Goal: Information Seeking & Learning: Learn about a topic

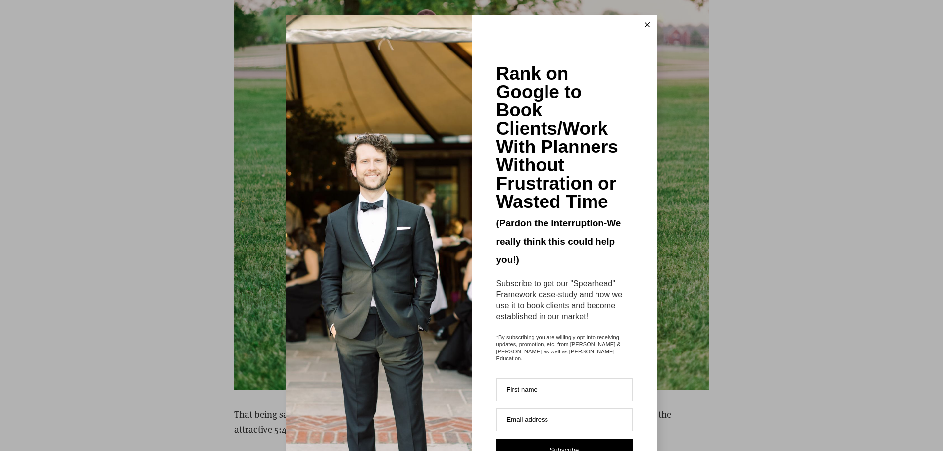
scroll to position [5097, 0]
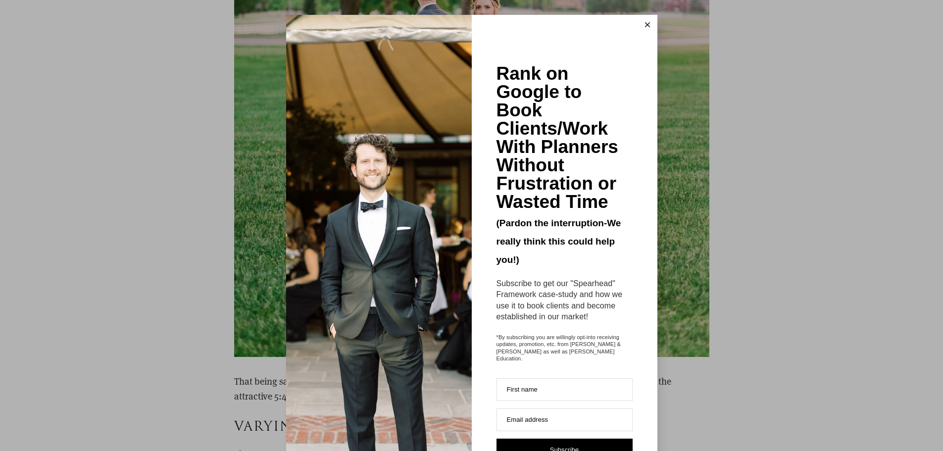
click at [645, 22] on button at bounding box center [647, 25] width 20 height 20
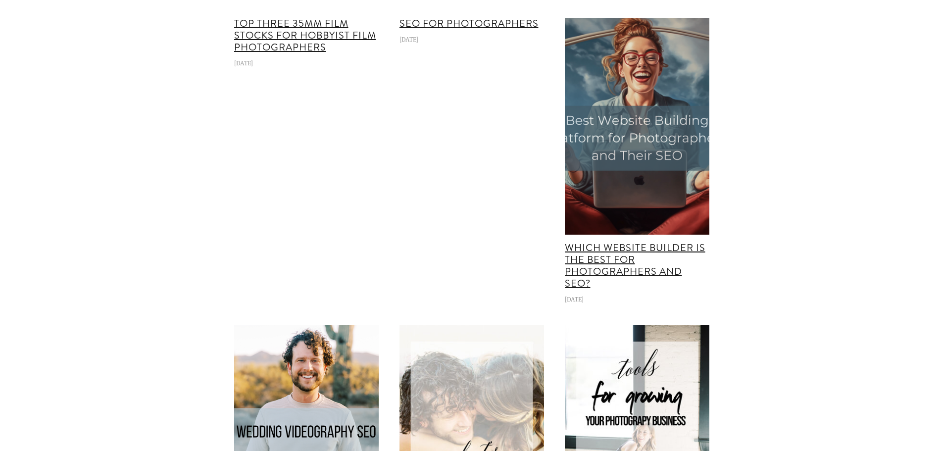
scroll to position [11530, 0]
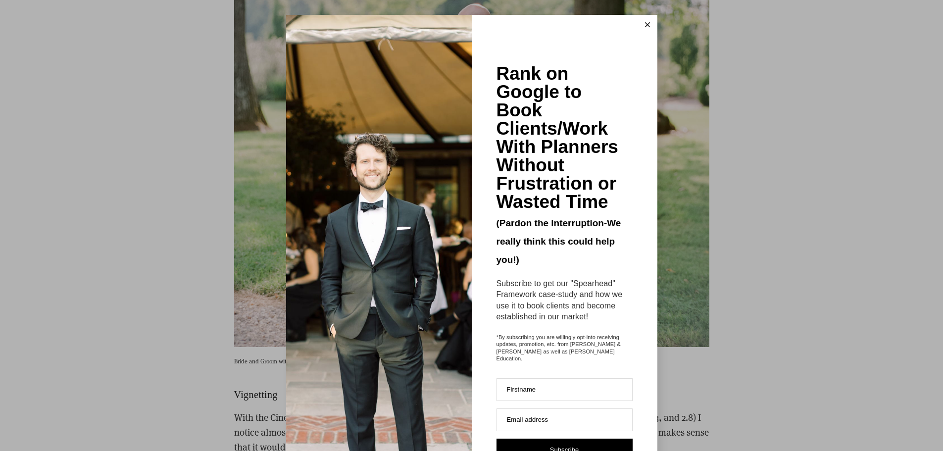
scroll to position [4503, 0]
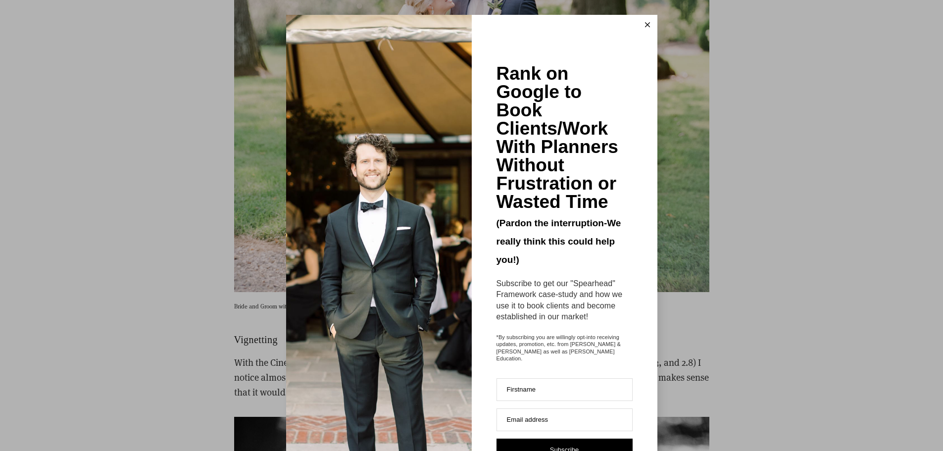
click at [637, 21] on button at bounding box center [647, 25] width 20 height 20
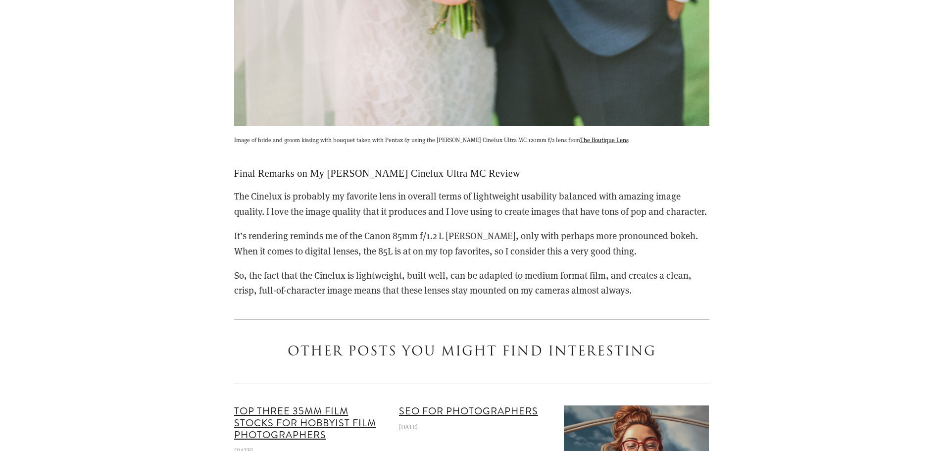
scroll to position [10985, 0]
